Goal: Transaction & Acquisition: Download file/media

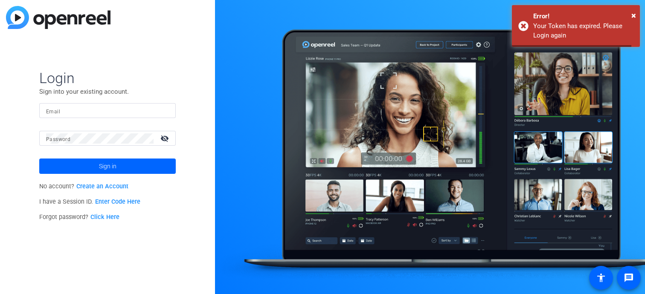
type input "[EMAIL_ADDRESS][DOMAIN_NAME]"
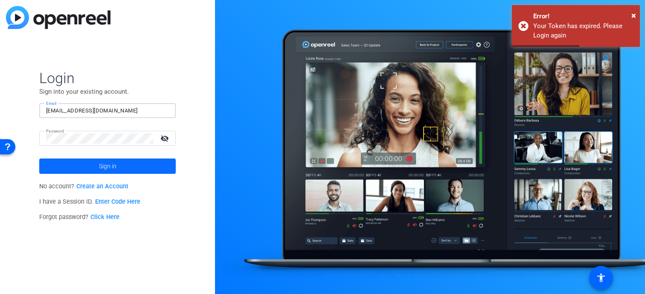
click at [117, 164] on span at bounding box center [107, 166] width 137 height 20
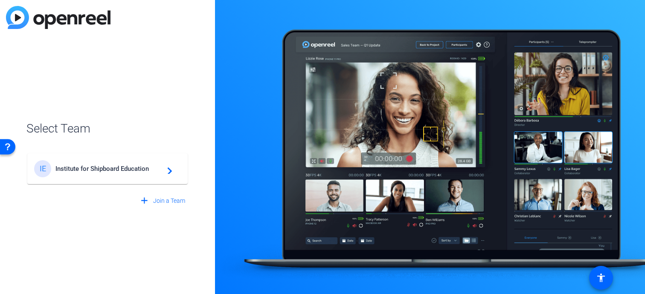
click at [125, 163] on div "IE Institute for Shipboard Education navigate_next" at bounding box center [107, 168] width 147 height 17
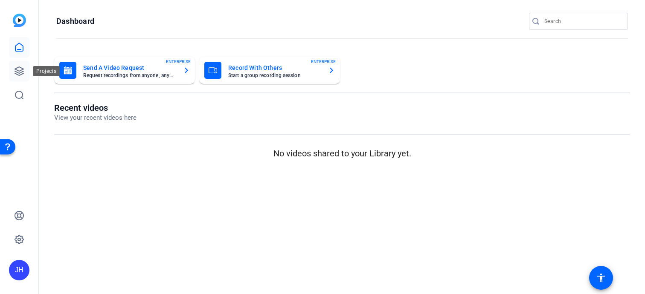
click at [21, 67] on icon at bounding box center [19, 71] width 9 height 9
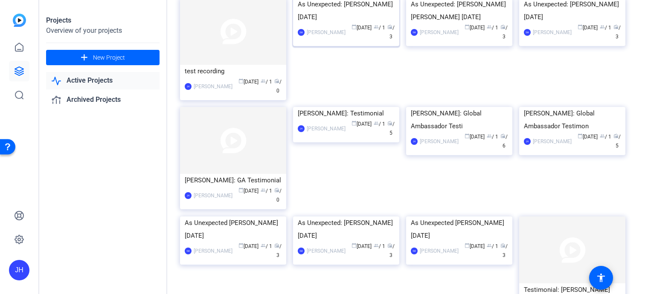
scroll to position [87, 0]
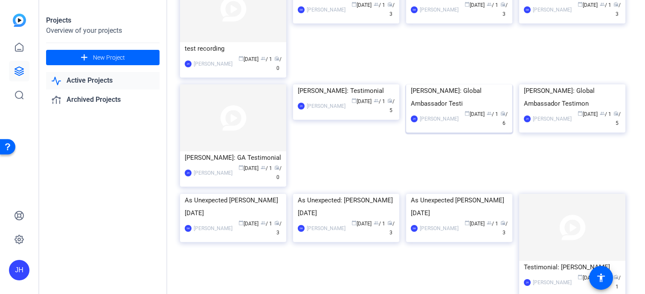
click at [438, 110] on div "[PERSON_NAME]: Global Ambassador Testi" at bounding box center [459, 97] width 97 height 26
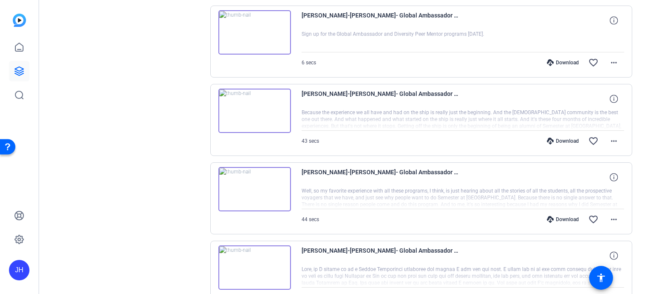
scroll to position [317, 0]
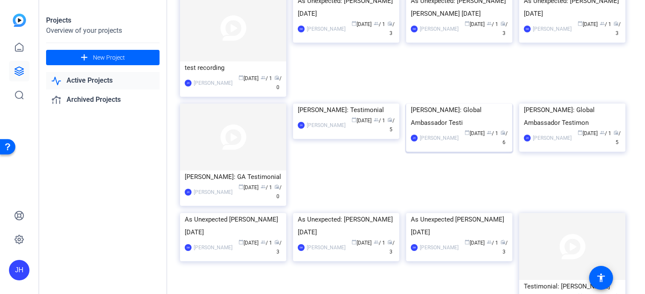
scroll to position [87, 0]
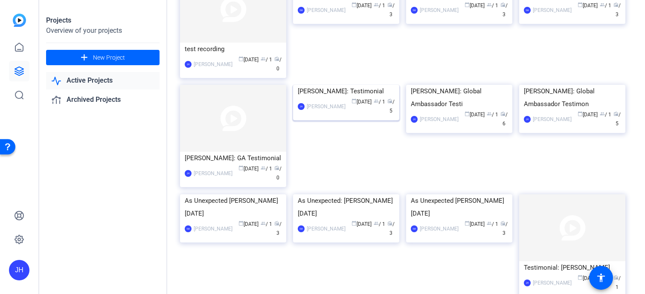
click at [349, 85] on img at bounding box center [346, 85] width 106 height 0
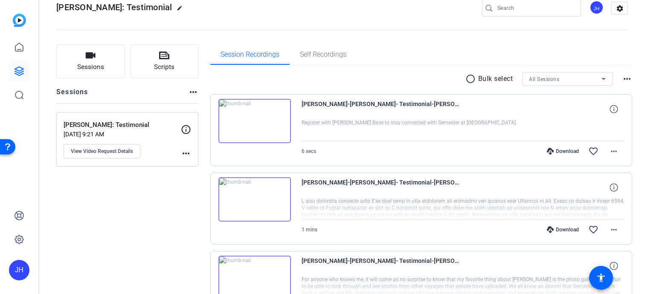
scroll to position [39, 0]
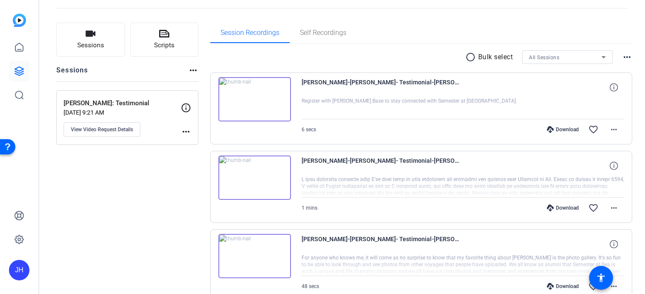
click at [343, 100] on div at bounding box center [463, 108] width 323 height 21
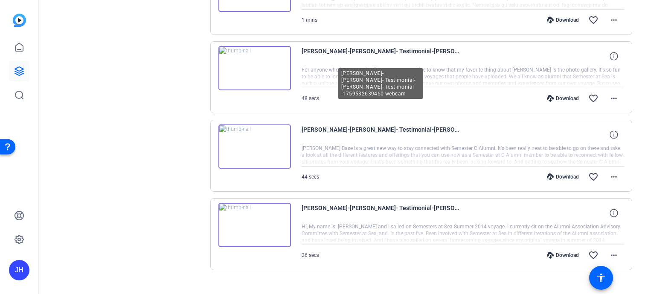
scroll to position [241, 0]
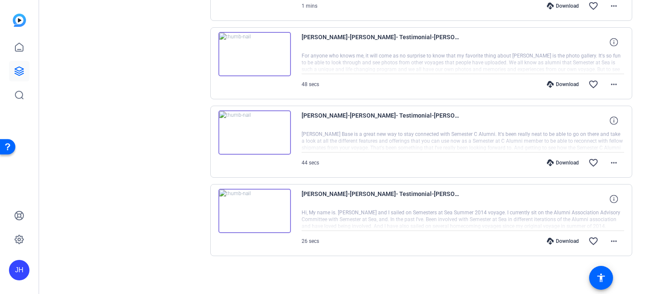
click at [508, 61] on div at bounding box center [463, 62] width 323 height 21
click at [610, 85] on mat-icon "more_horiz" at bounding box center [614, 84] width 10 height 10
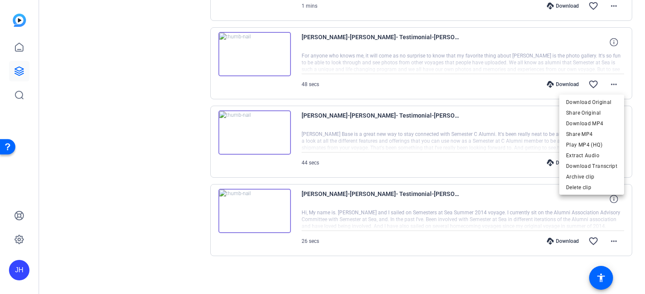
click at [490, 145] on div at bounding box center [322, 147] width 645 height 294
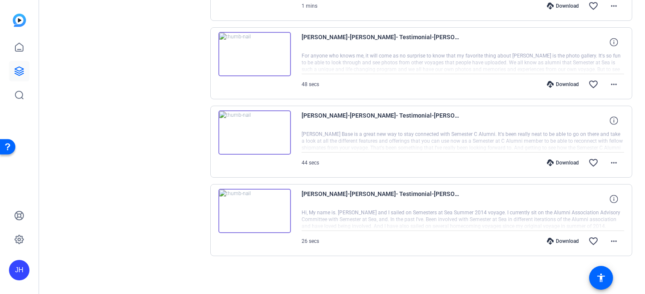
scroll to position [0, 0]
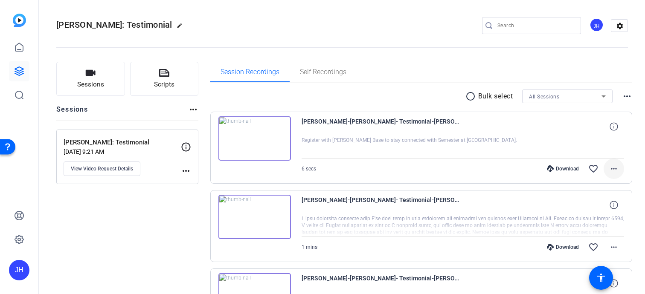
click at [618, 171] on mat-icon "more_horiz" at bounding box center [614, 169] width 10 height 10
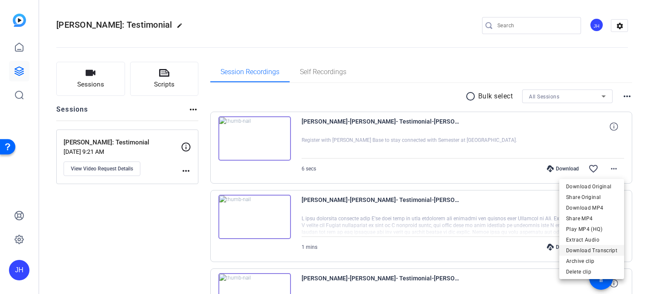
click at [599, 251] on span "Download Transcript" at bounding box center [591, 251] width 51 height 10
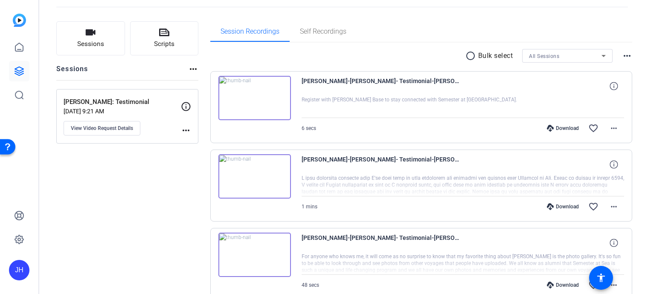
scroll to position [45, 0]
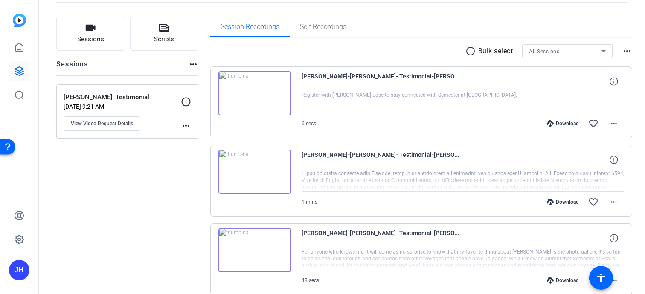
click at [603, 183] on div at bounding box center [463, 180] width 323 height 21
click at [616, 201] on mat-icon "more_horiz" at bounding box center [614, 202] width 10 height 10
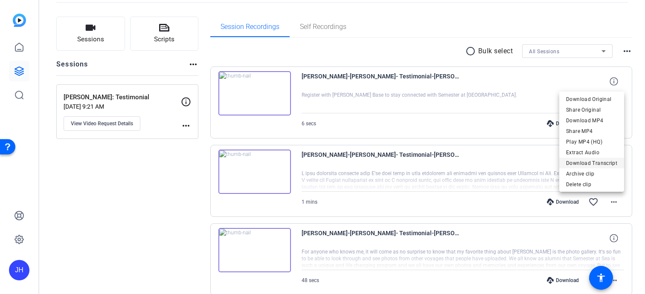
click at [598, 162] on span "Download Transcript" at bounding box center [591, 163] width 51 height 10
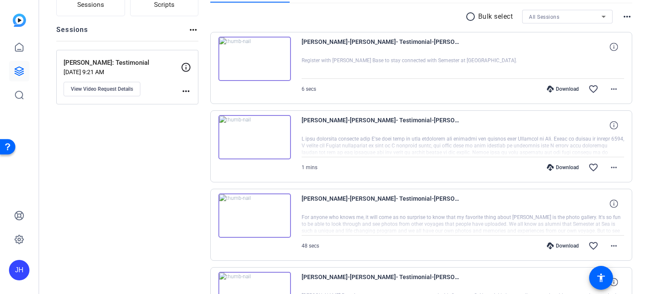
scroll to position [110, 0]
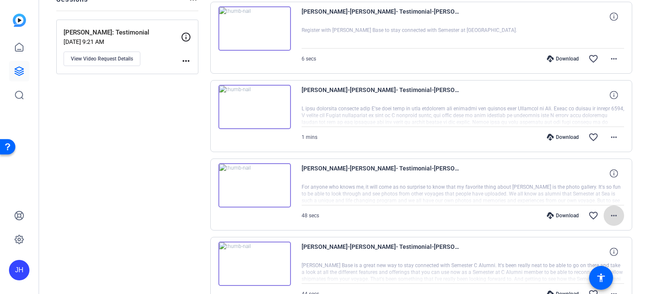
click at [609, 219] on mat-icon "more_horiz" at bounding box center [614, 216] width 10 height 10
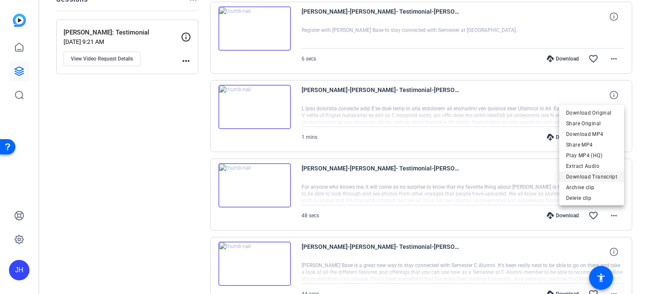
click at [607, 177] on span "Download Transcript" at bounding box center [591, 177] width 51 height 10
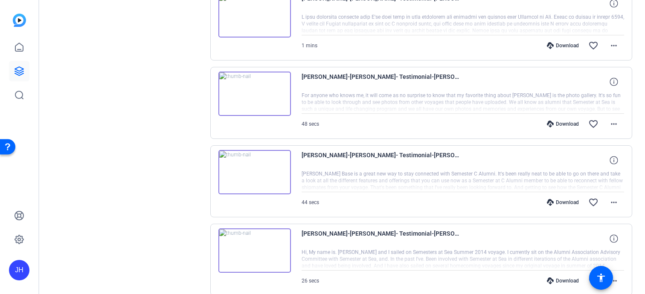
scroll to position [227, 0]
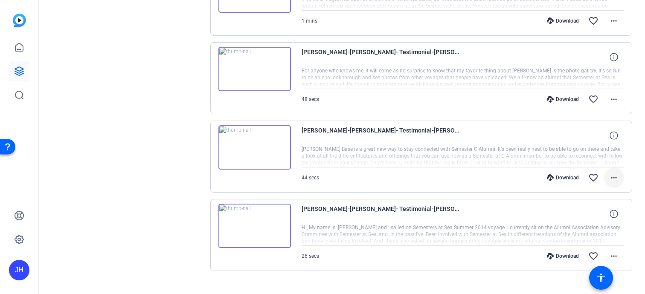
click at [609, 179] on mat-icon "more_horiz" at bounding box center [614, 178] width 10 height 10
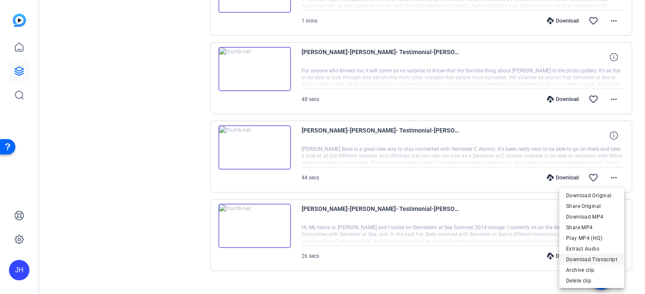
click at [613, 258] on span "Download Transcript" at bounding box center [591, 260] width 51 height 10
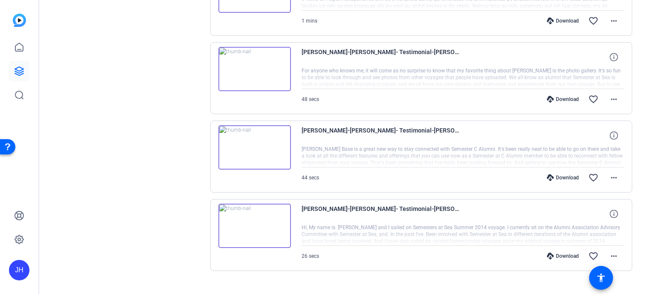
scroll to position [241, 0]
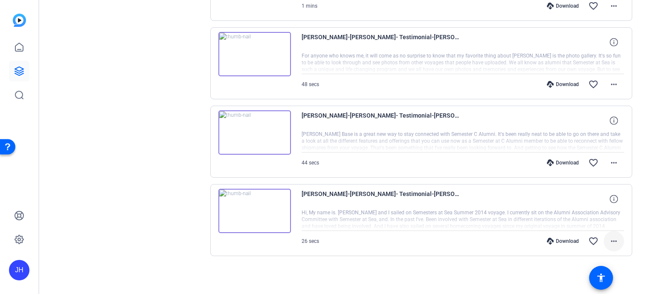
click at [613, 241] on mat-icon "more_horiz" at bounding box center [614, 241] width 10 height 10
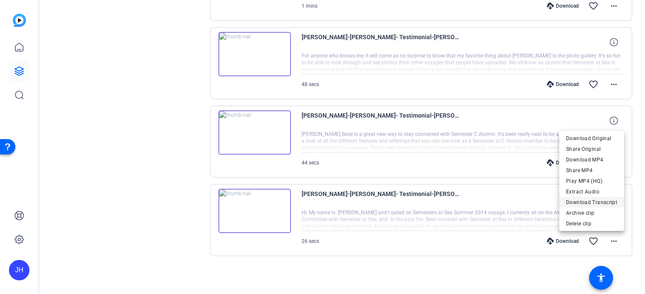
click at [608, 204] on span "Download Transcript" at bounding box center [591, 203] width 51 height 10
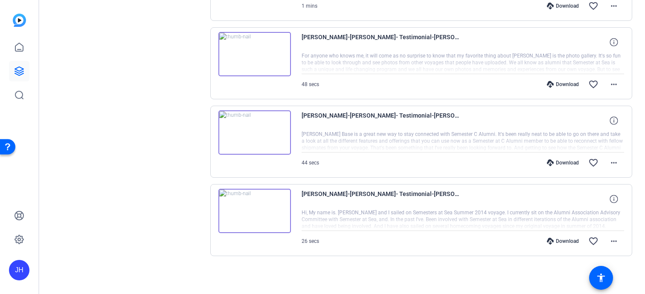
click at [564, 224] on div at bounding box center [463, 219] width 323 height 21
